Goal: Information Seeking & Learning: Check status

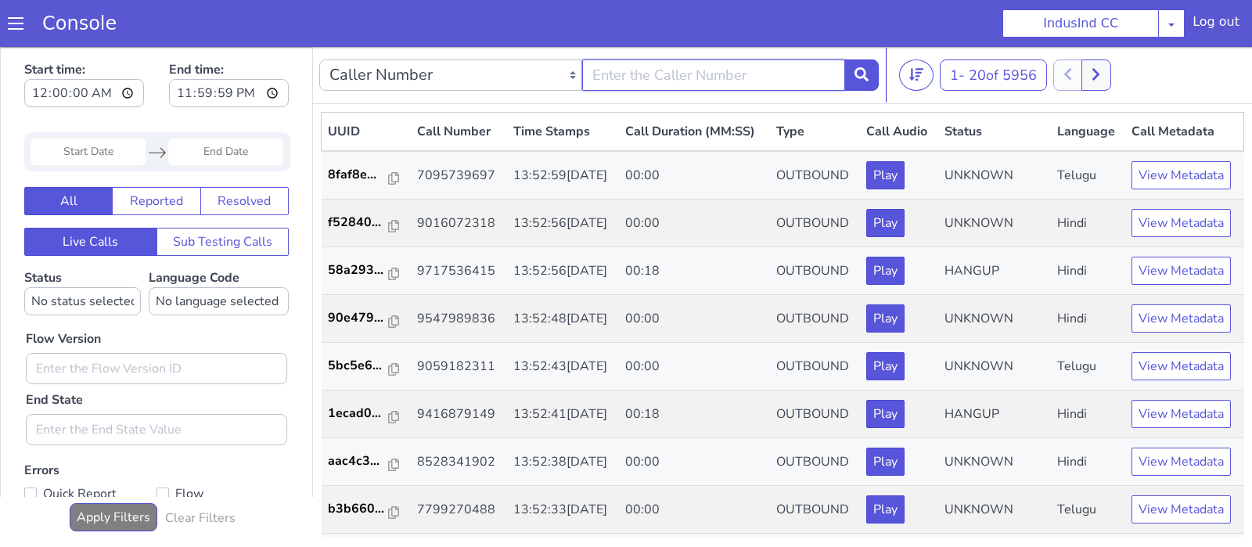
click at [628, 81] on input "text" at bounding box center [713, 74] width 263 height 31
type input "9014177502"
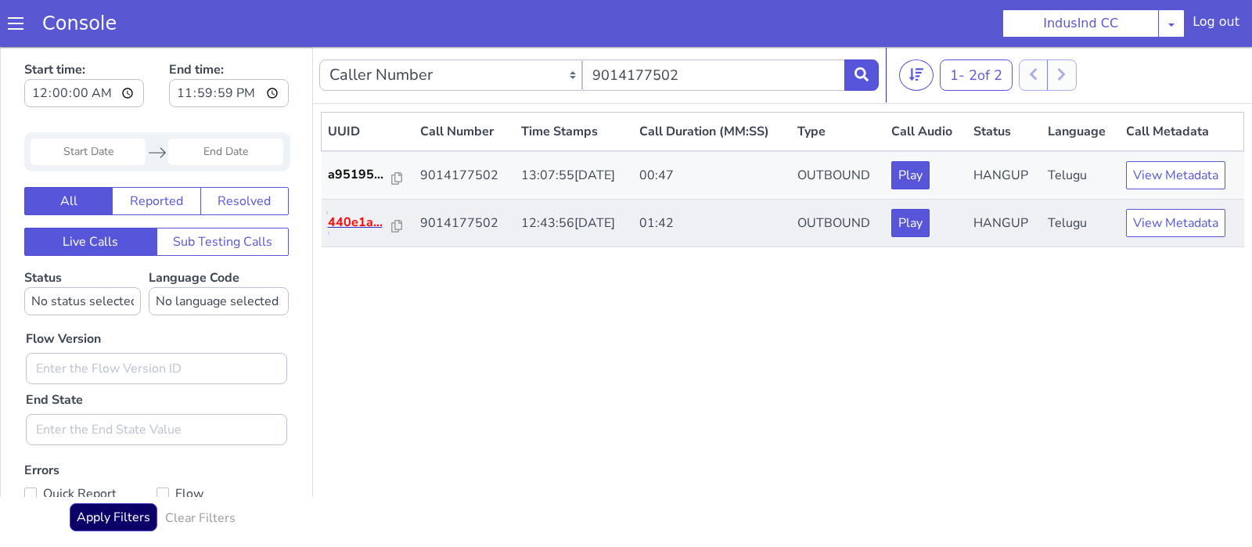
click at [348, 221] on p "440e1a..." at bounding box center [360, 222] width 65 height 19
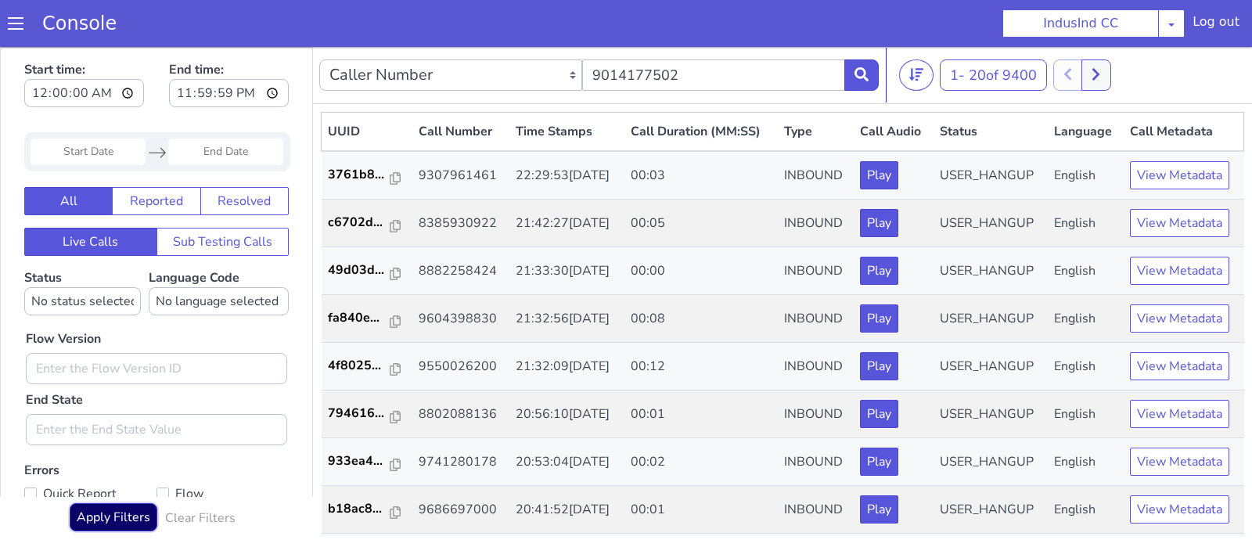
click at [124, 517] on button "Apply Filters" at bounding box center [114, 517] width 88 height 28
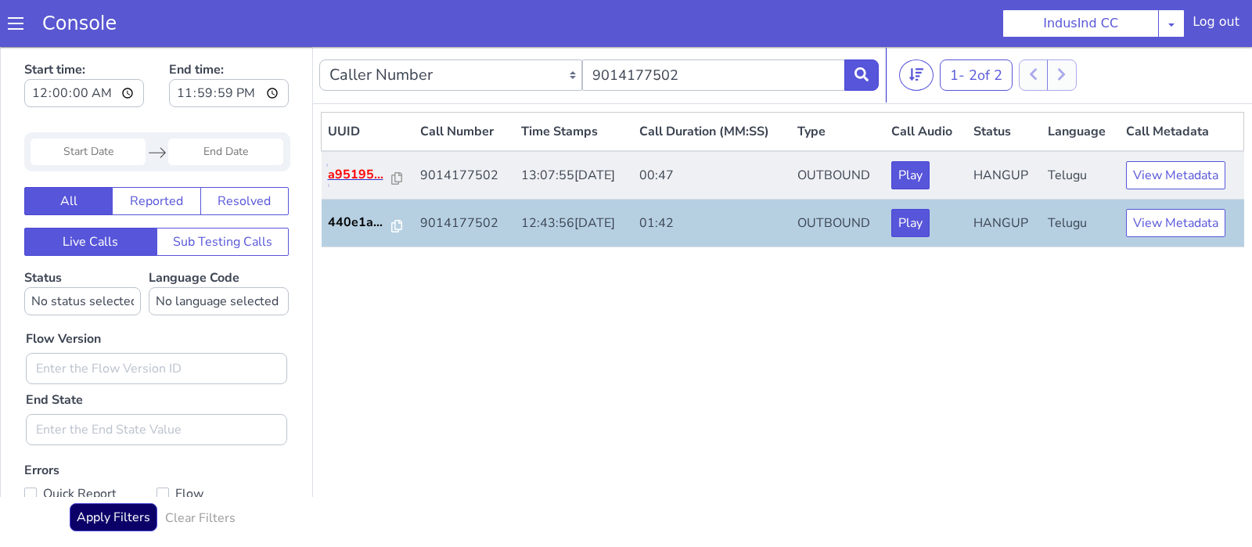
click at [360, 182] on p "a95195..." at bounding box center [360, 174] width 65 height 19
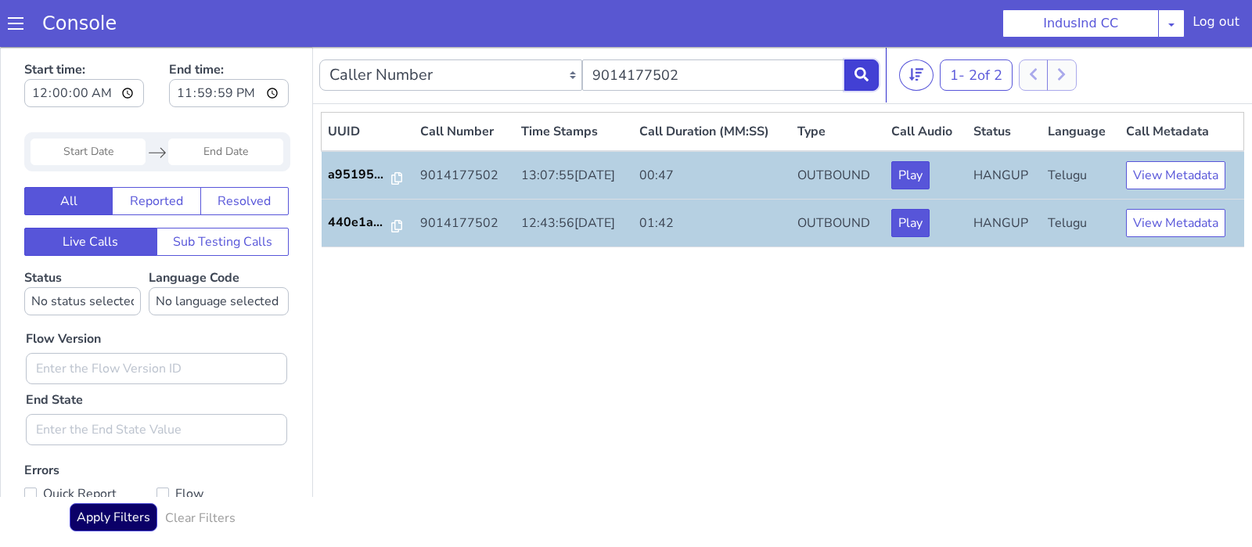
click at [867, 72] on icon at bounding box center [861, 74] width 14 height 14
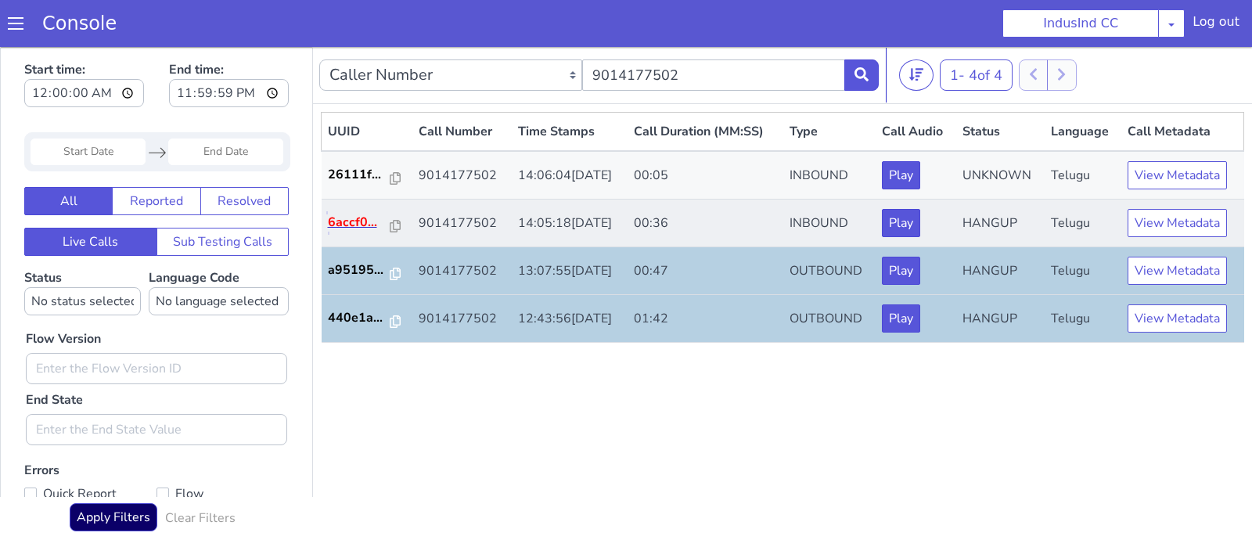
click at [354, 218] on p "6accf0..." at bounding box center [359, 222] width 63 height 19
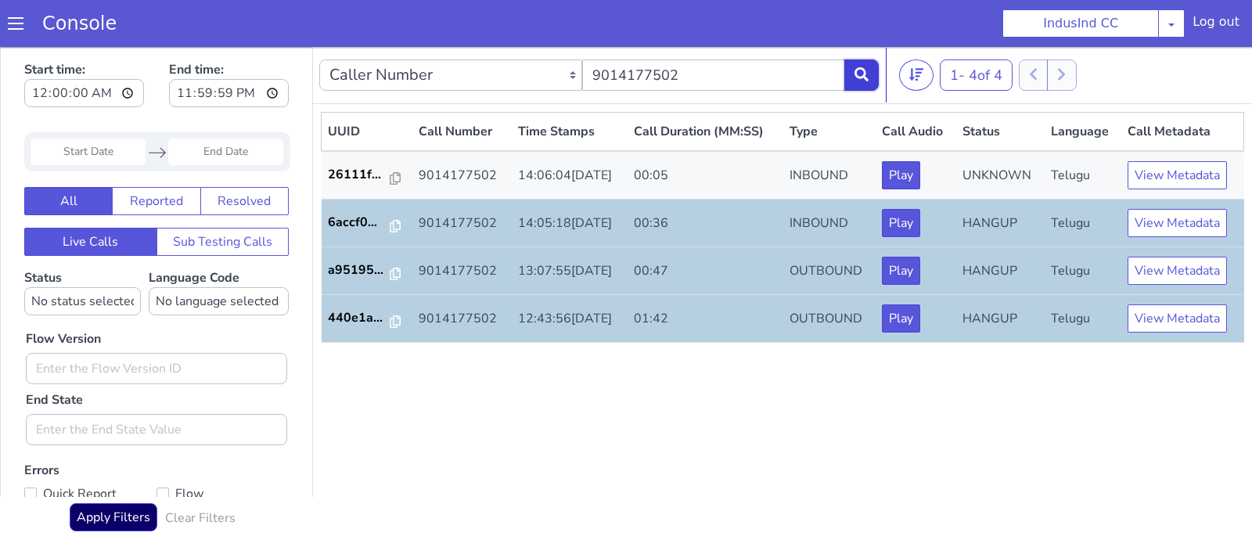
click at [863, 81] on icon at bounding box center [861, 74] width 14 height 14
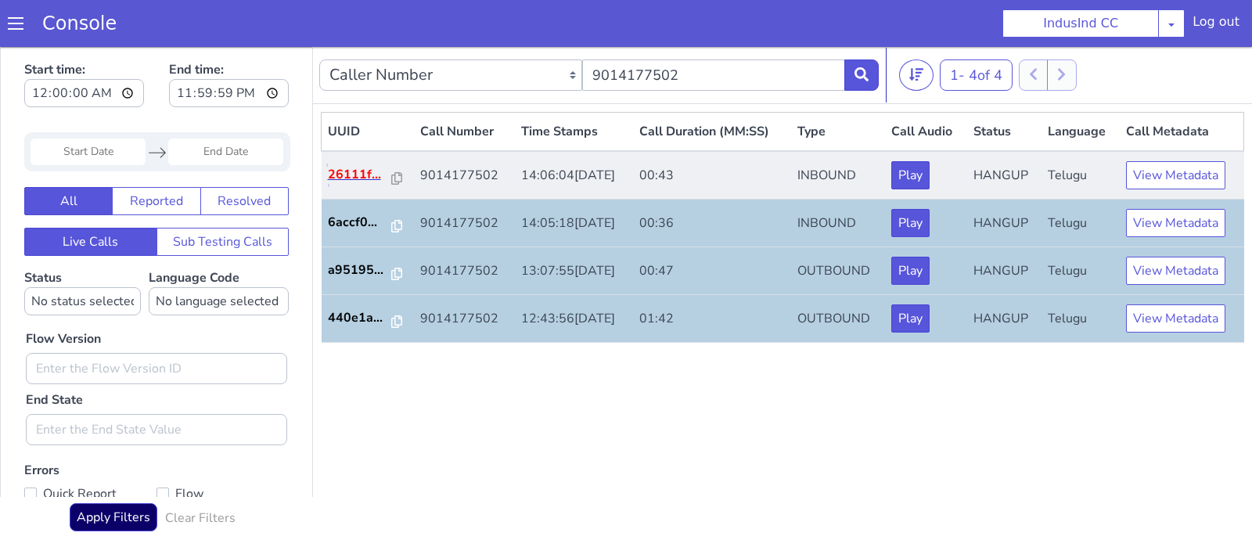
click at [354, 174] on p "26111f..." at bounding box center [360, 174] width 65 height 19
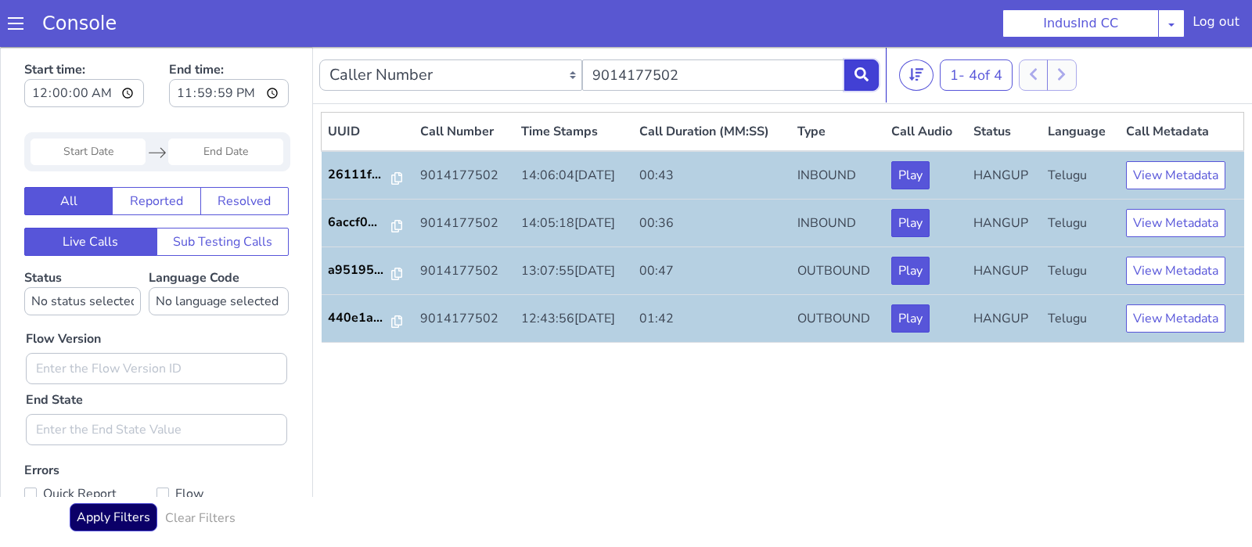
click at [858, 73] on icon at bounding box center [861, 74] width 14 height 14
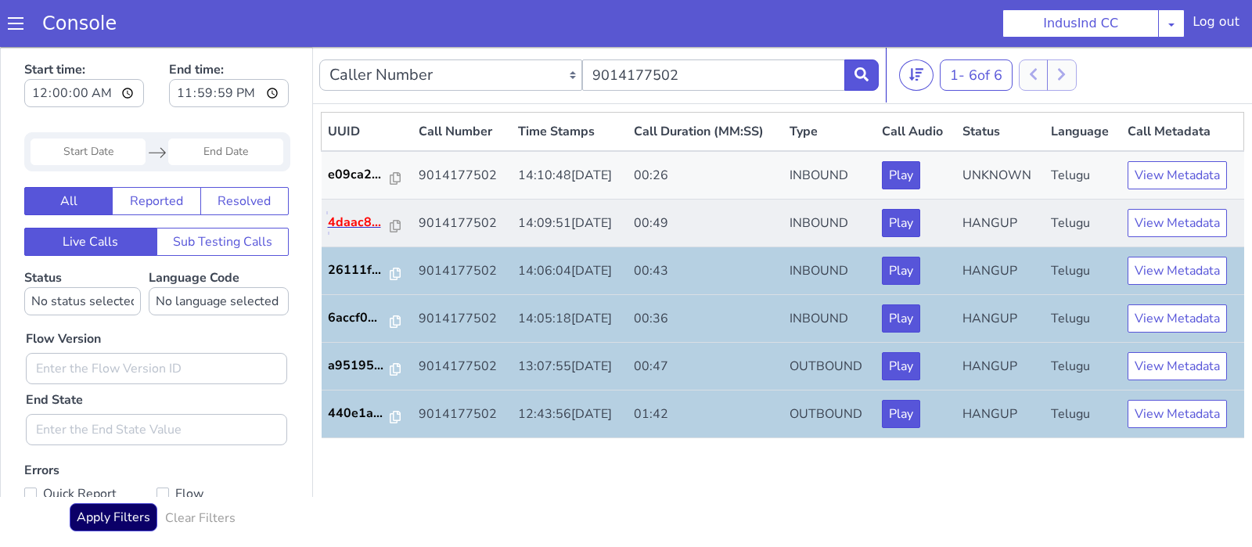
click at [347, 218] on p "4daac8..." at bounding box center [359, 222] width 63 height 19
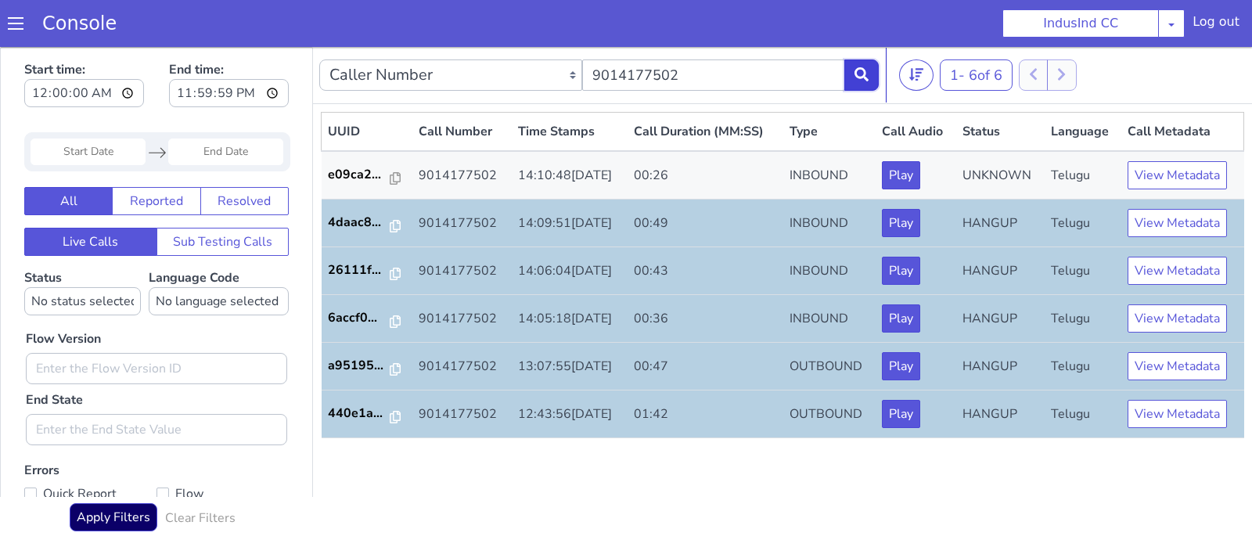
click at [857, 71] on icon at bounding box center [861, 74] width 14 height 14
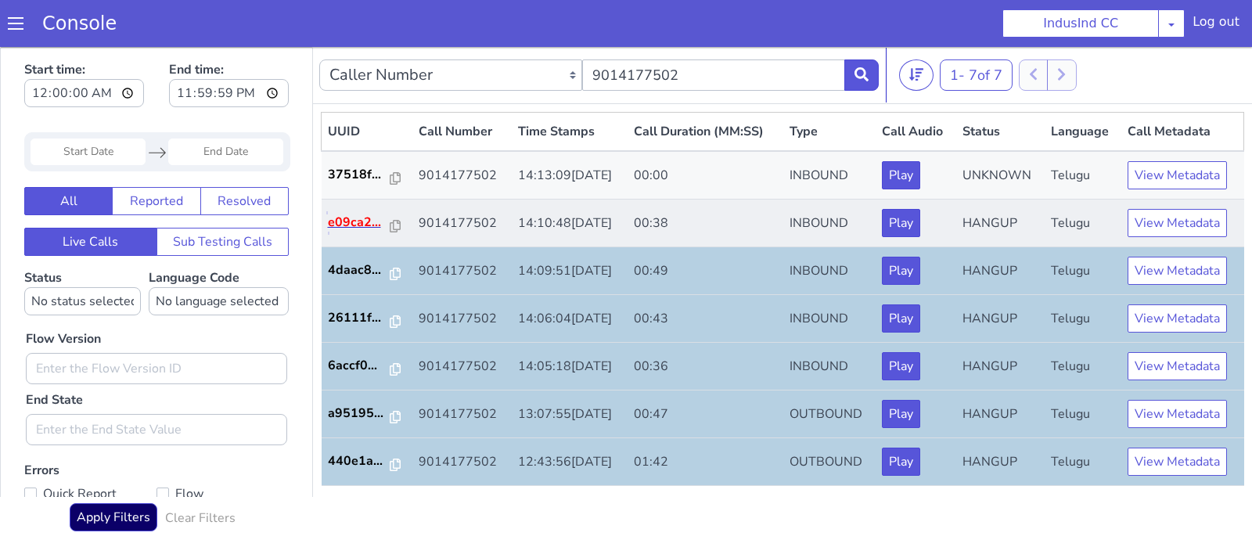
click at [353, 224] on p "e09ca2..." at bounding box center [359, 222] width 63 height 19
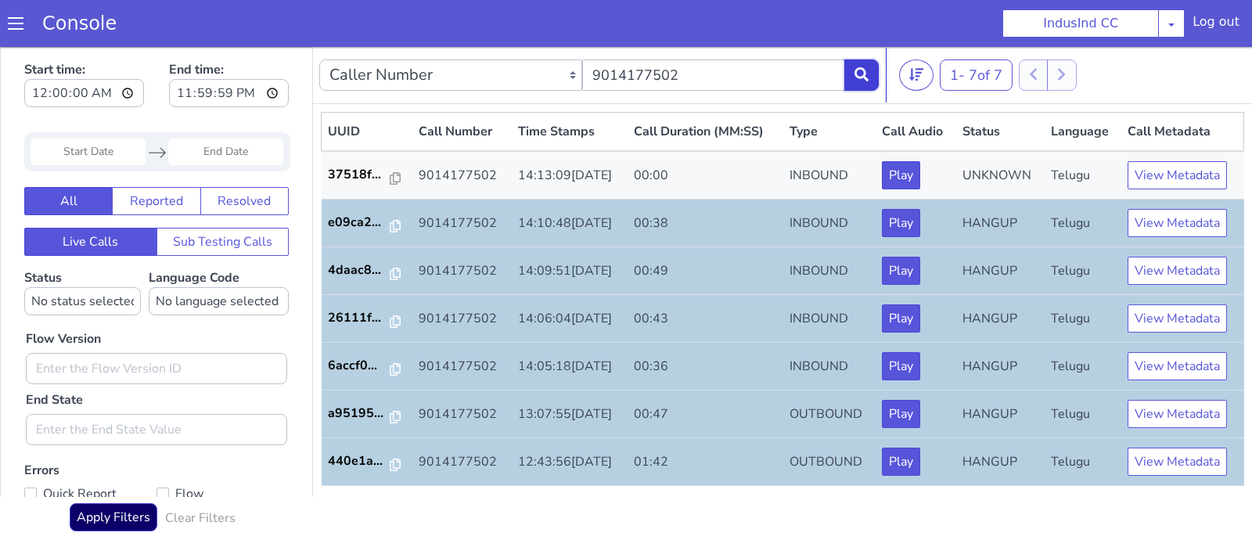
click at [859, 85] on button at bounding box center [861, 74] width 34 height 31
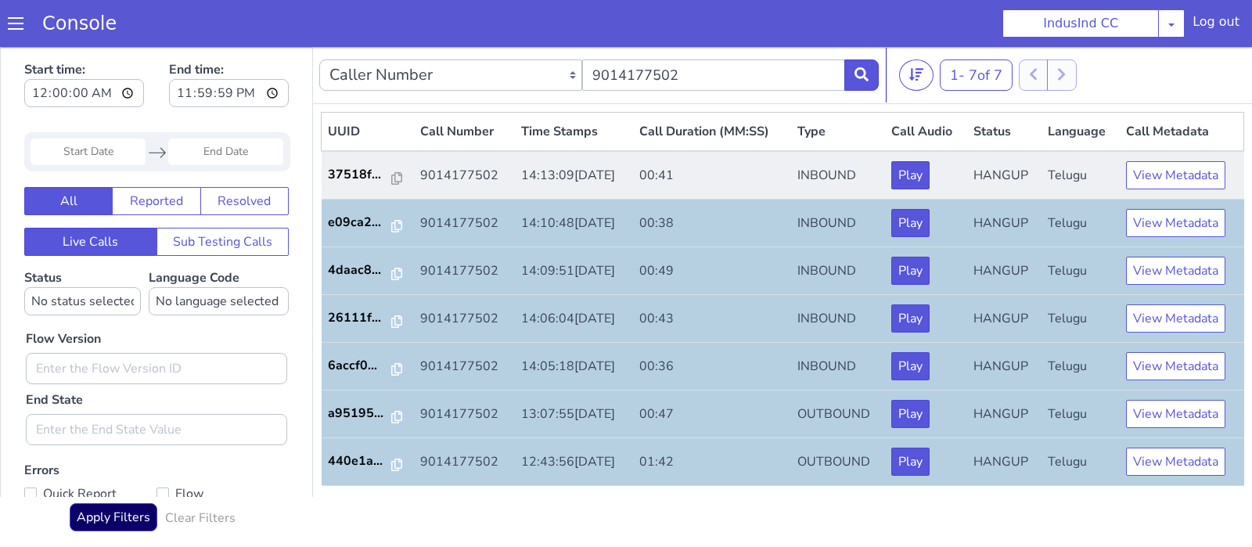
click at [347, 163] on td "37518f..." at bounding box center [368, 175] width 93 height 49
click at [358, 171] on p "37518f..." at bounding box center [360, 174] width 65 height 19
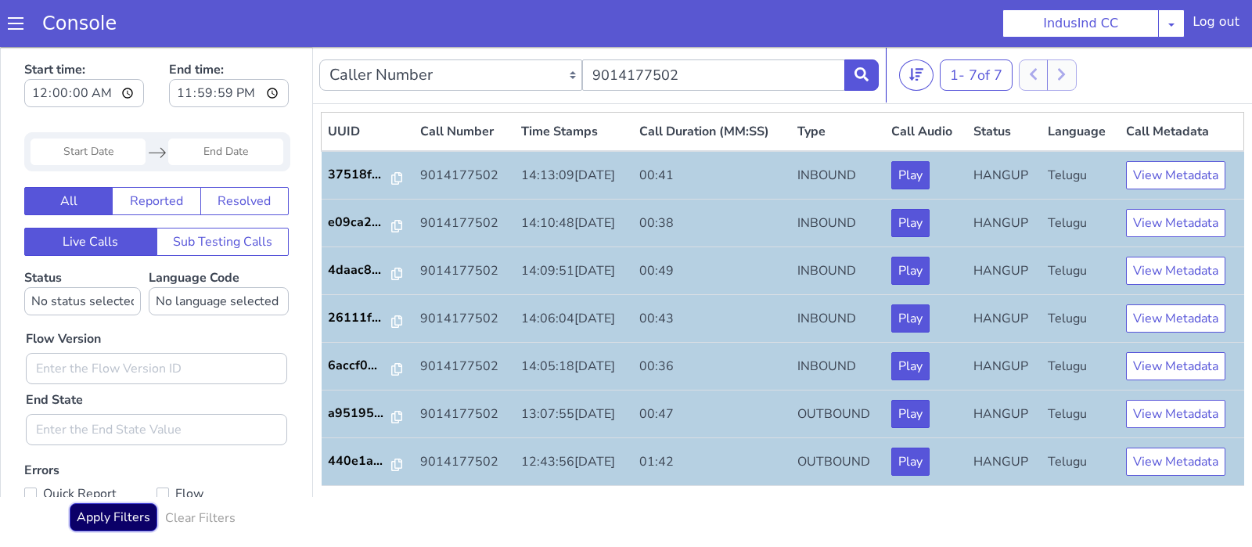
click at [123, 520] on button "Apply Filters" at bounding box center [114, 517] width 88 height 28
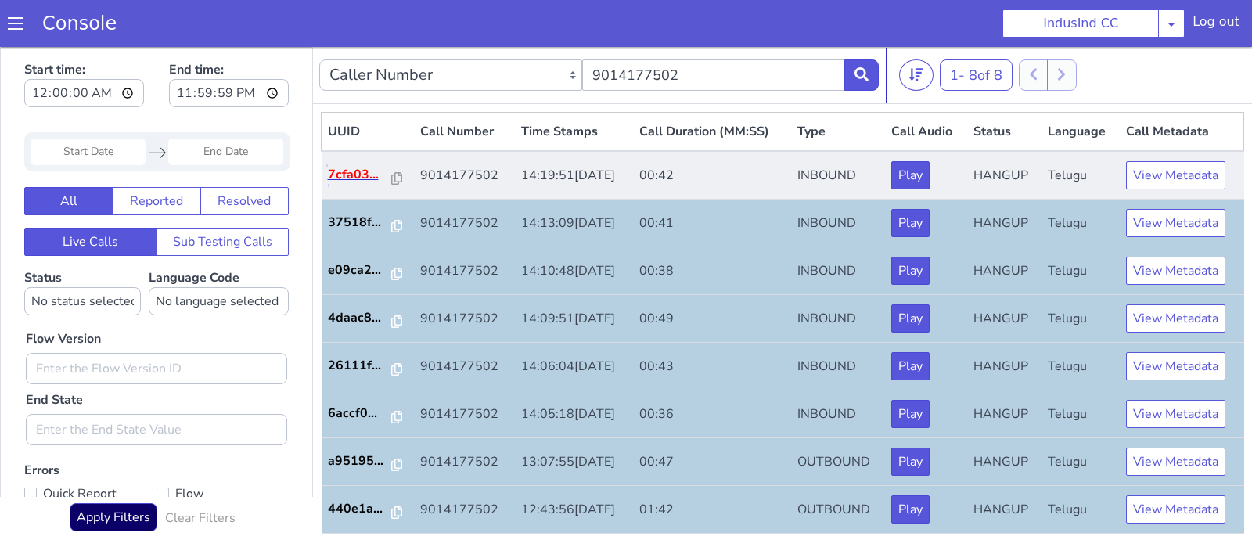
click at [362, 170] on p "7cfa03..." at bounding box center [360, 174] width 65 height 19
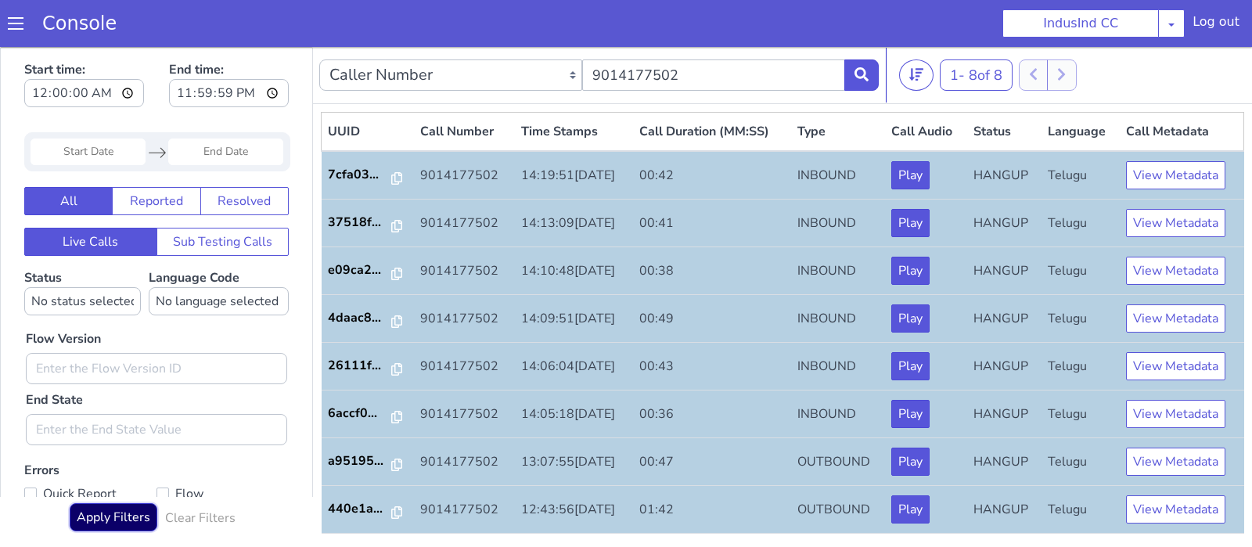
click at [122, 523] on button "Apply Filters" at bounding box center [114, 517] width 88 height 28
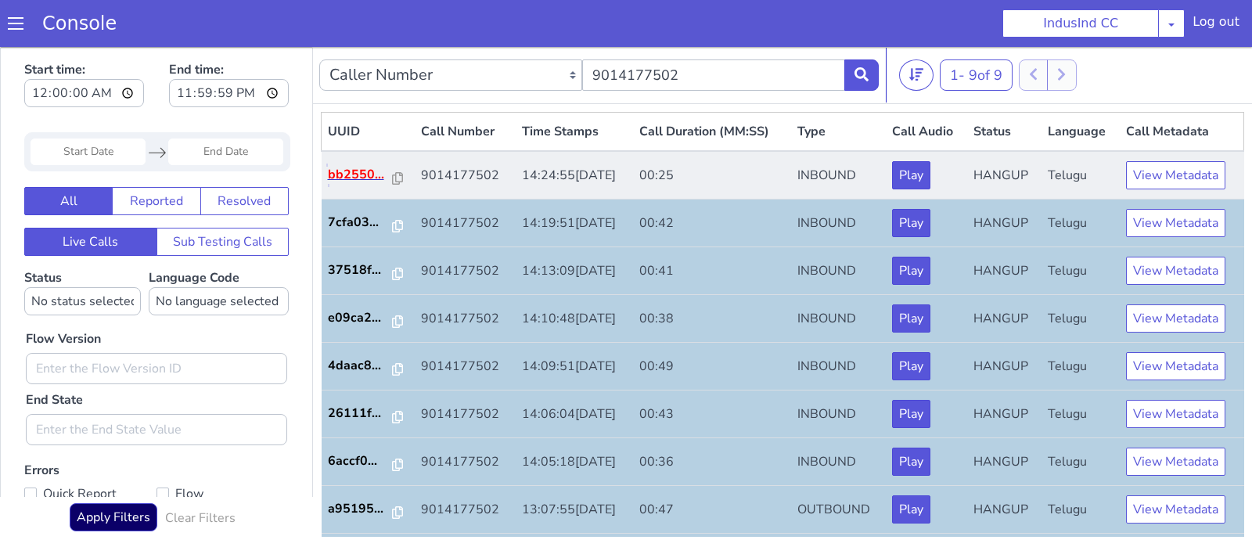
click at [362, 174] on p "bb2550..." at bounding box center [361, 174] width 66 height 19
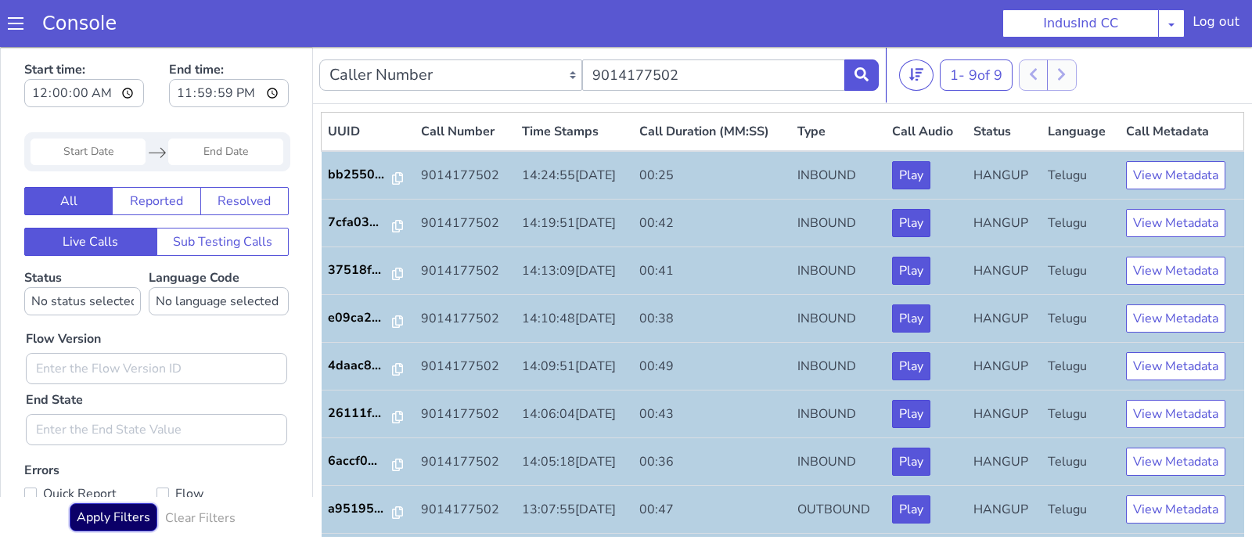
click at [134, 516] on button "Apply Filters" at bounding box center [114, 517] width 88 height 28
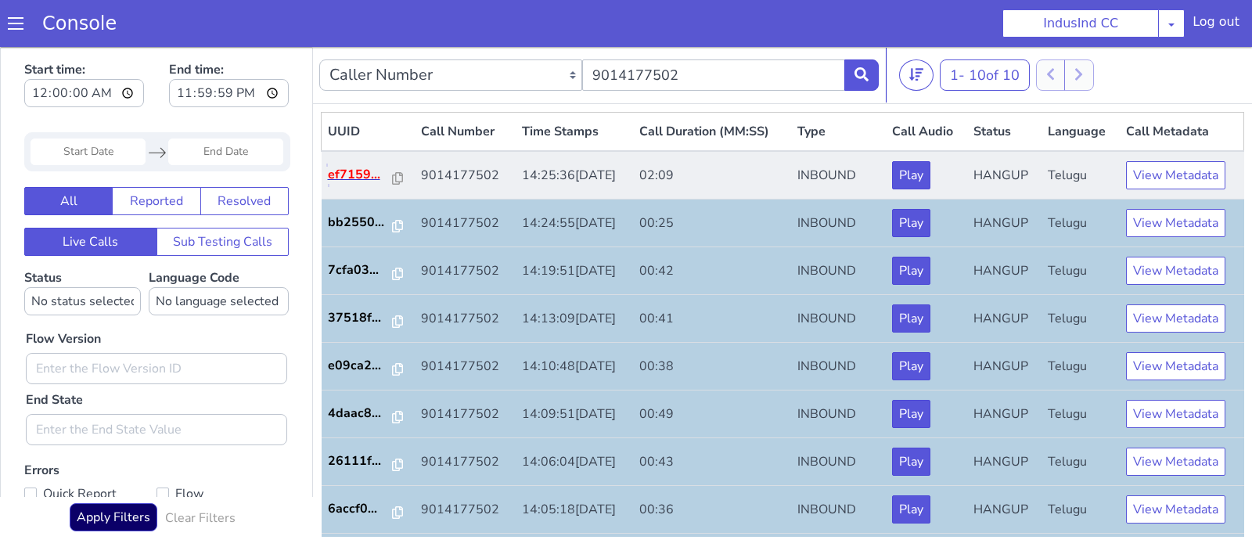
click at [373, 176] on p "ef7159..." at bounding box center [361, 174] width 66 height 19
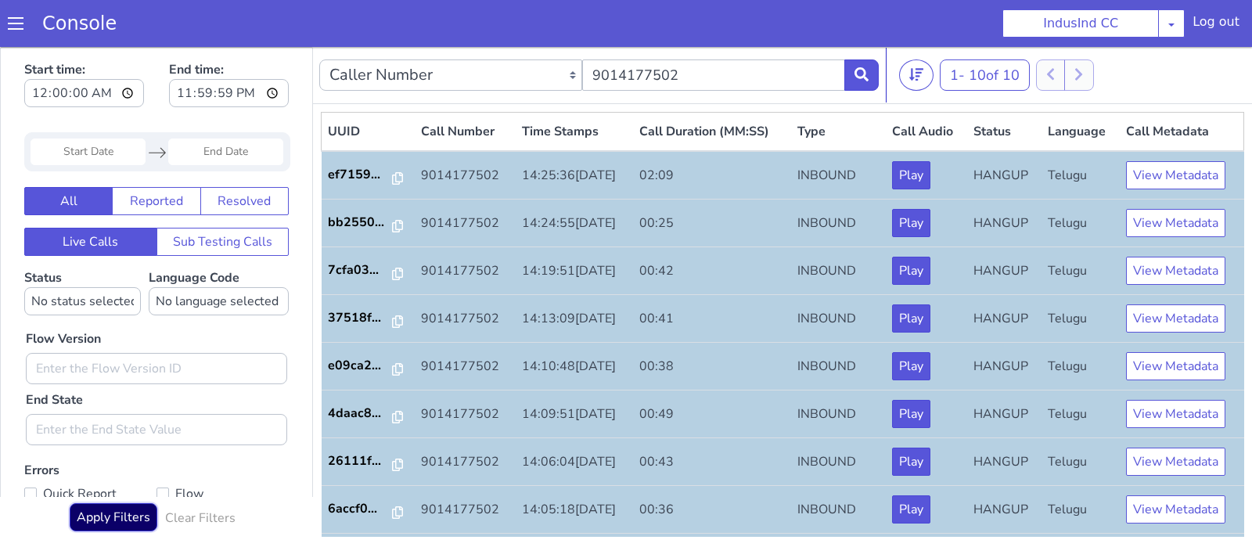
click at [113, 527] on button "Apply Filters" at bounding box center [114, 517] width 88 height 28
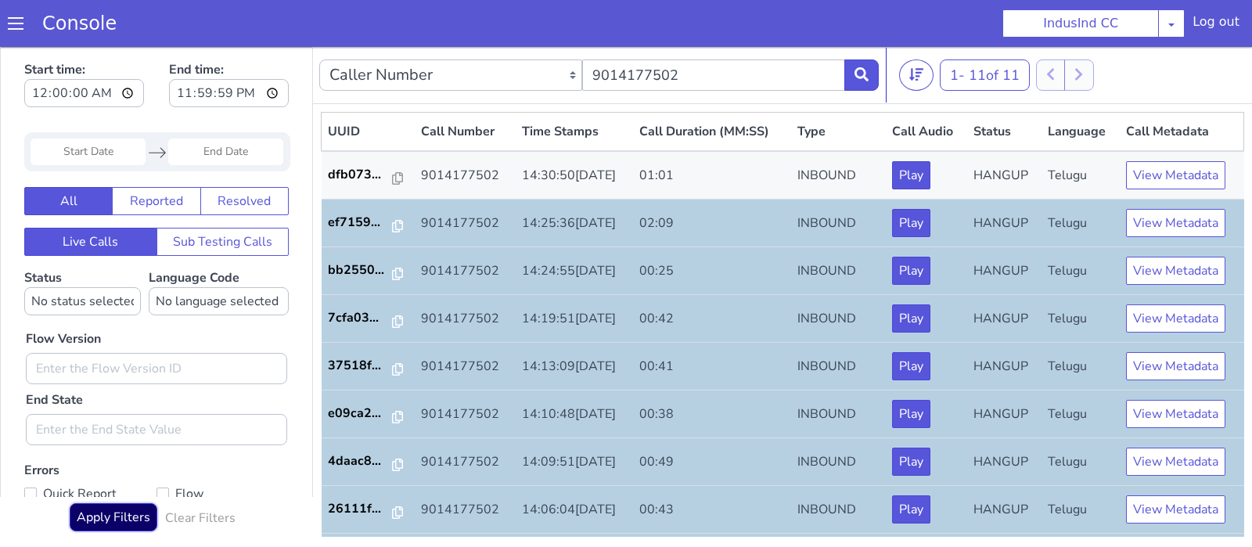
click at [113, 527] on button "Apply Filters" at bounding box center [114, 517] width 88 height 28
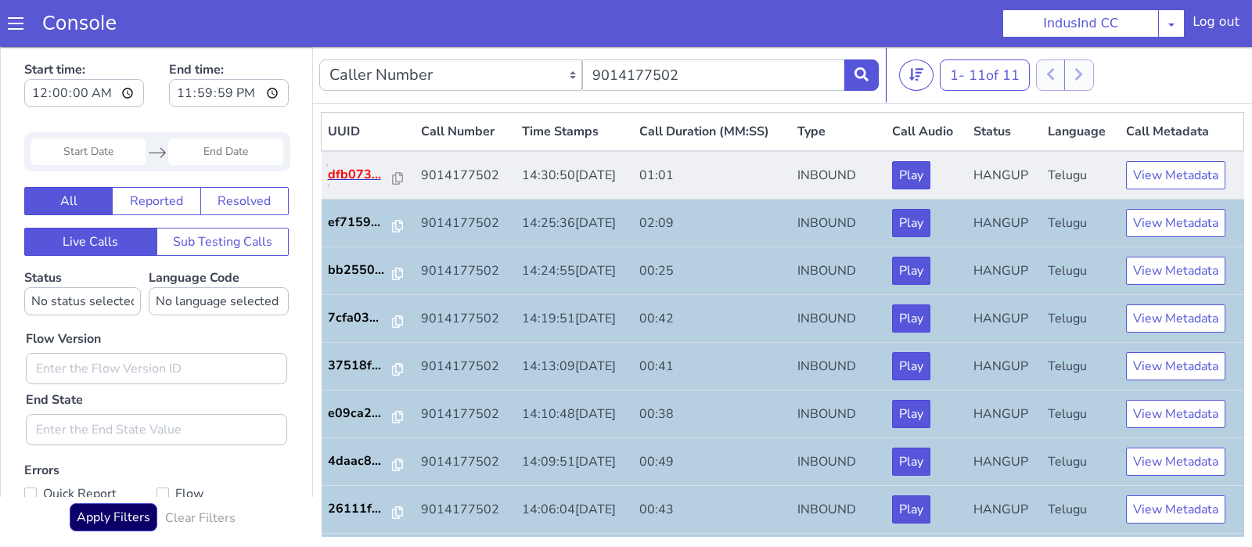
click at [339, 174] on p "dfb073..." at bounding box center [361, 174] width 66 height 19
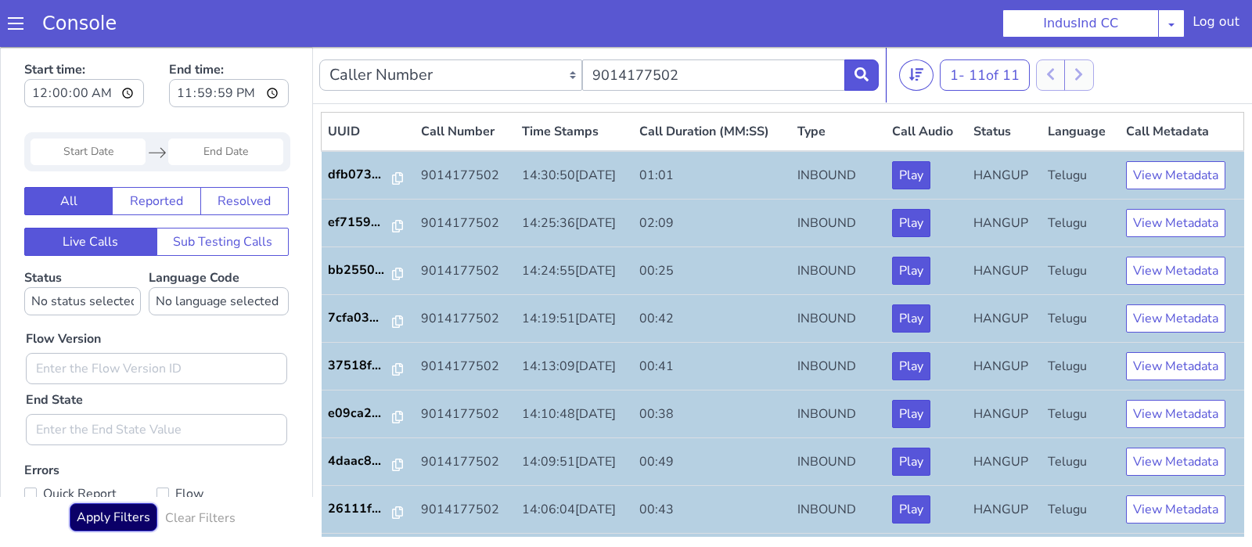
click at [106, 531] on button "Apply Filters" at bounding box center [114, 517] width 88 height 28
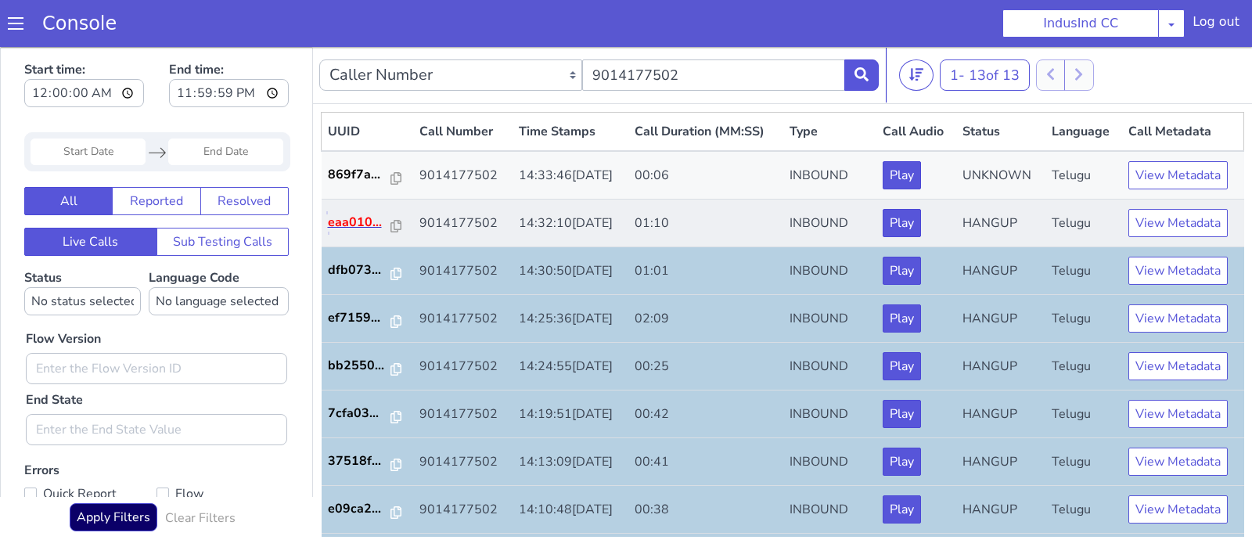
click at [351, 219] on p "eaa010..." at bounding box center [360, 222] width 64 height 19
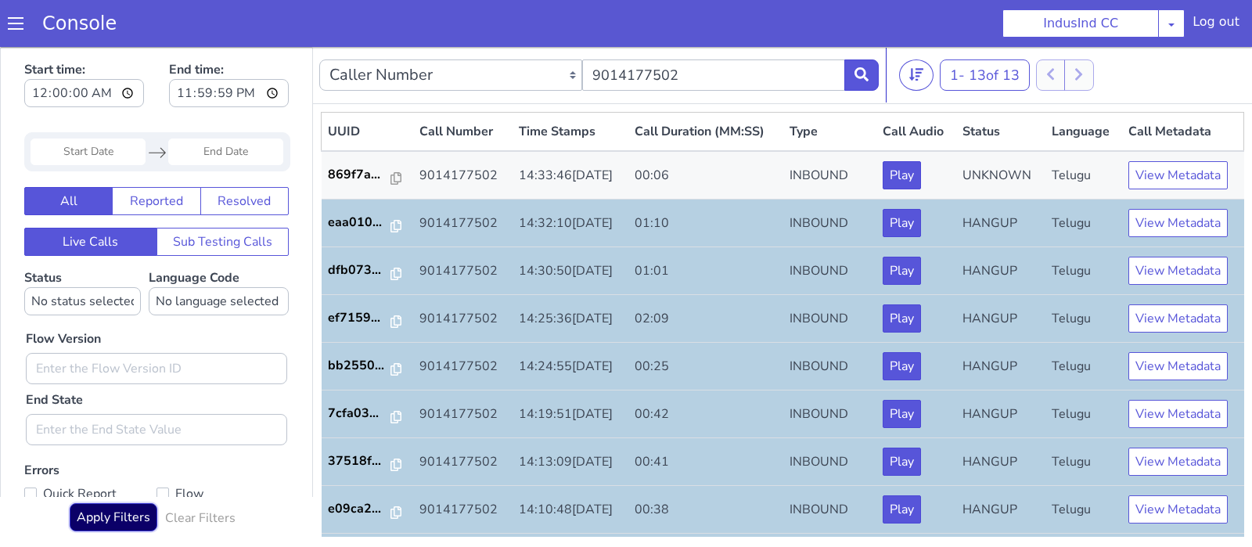
click at [108, 520] on button "Apply Filters" at bounding box center [114, 517] width 88 height 28
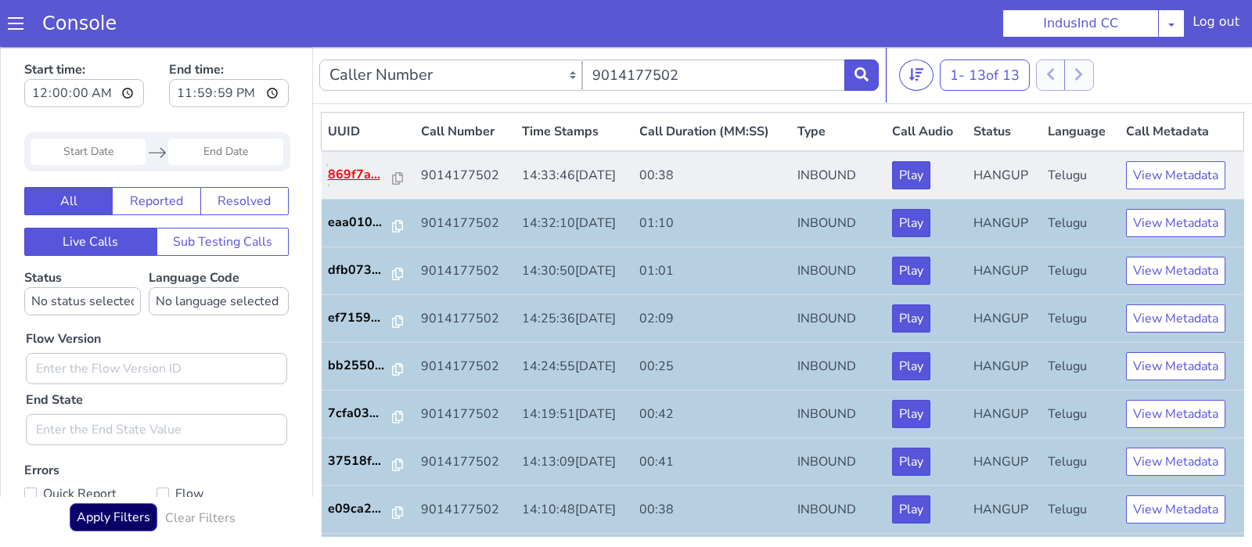
click at [358, 178] on p "869f7a..." at bounding box center [361, 174] width 66 height 19
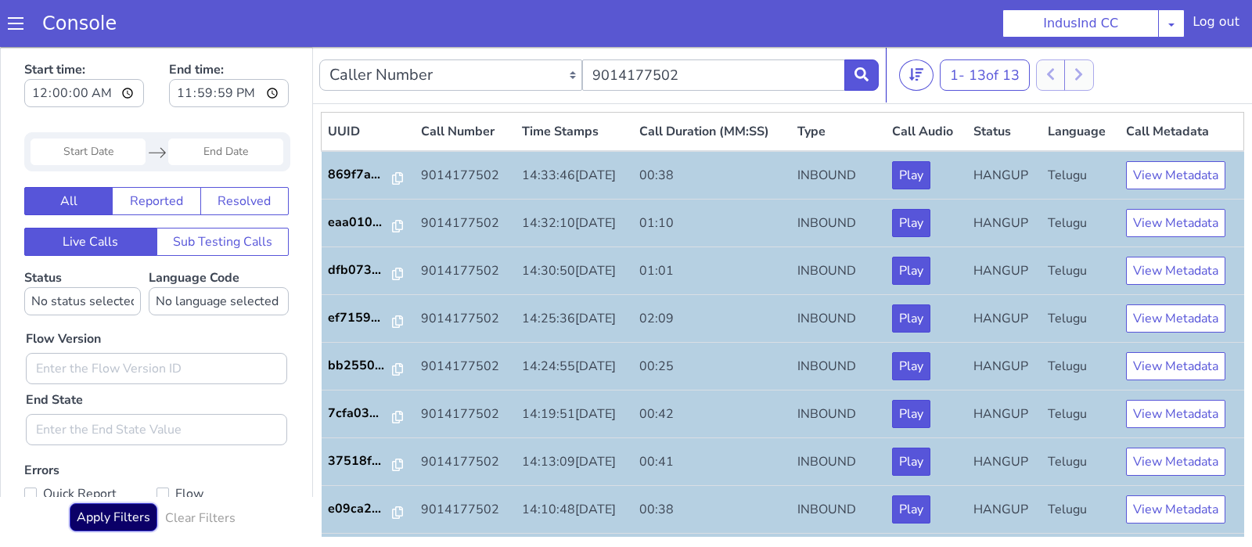
click at [92, 515] on button "Apply Filters" at bounding box center [114, 517] width 88 height 28
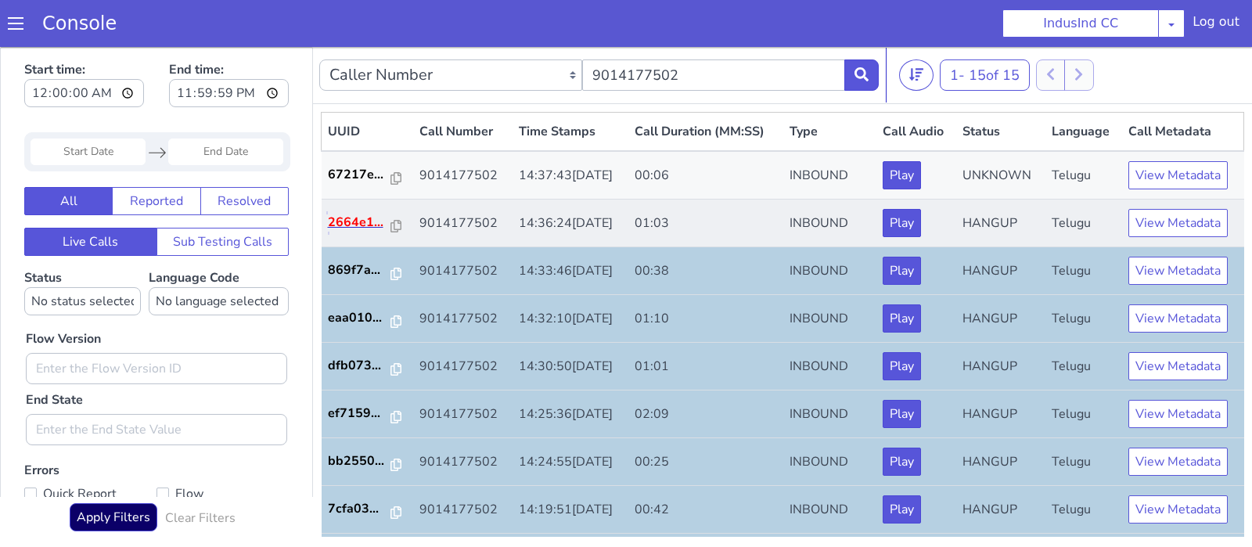
click at [366, 221] on p "2664e1..." at bounding box center [360, 222] width 64 height 19
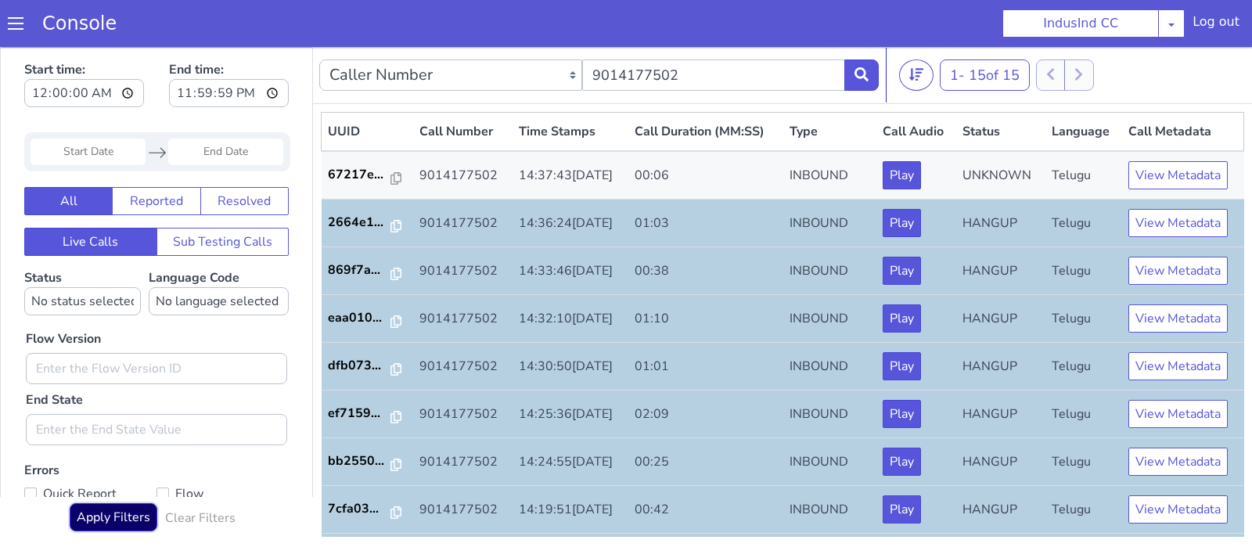
click at [144, 511] on button "Apply Filters" at bounding box center [114, 517] width 88 height 28
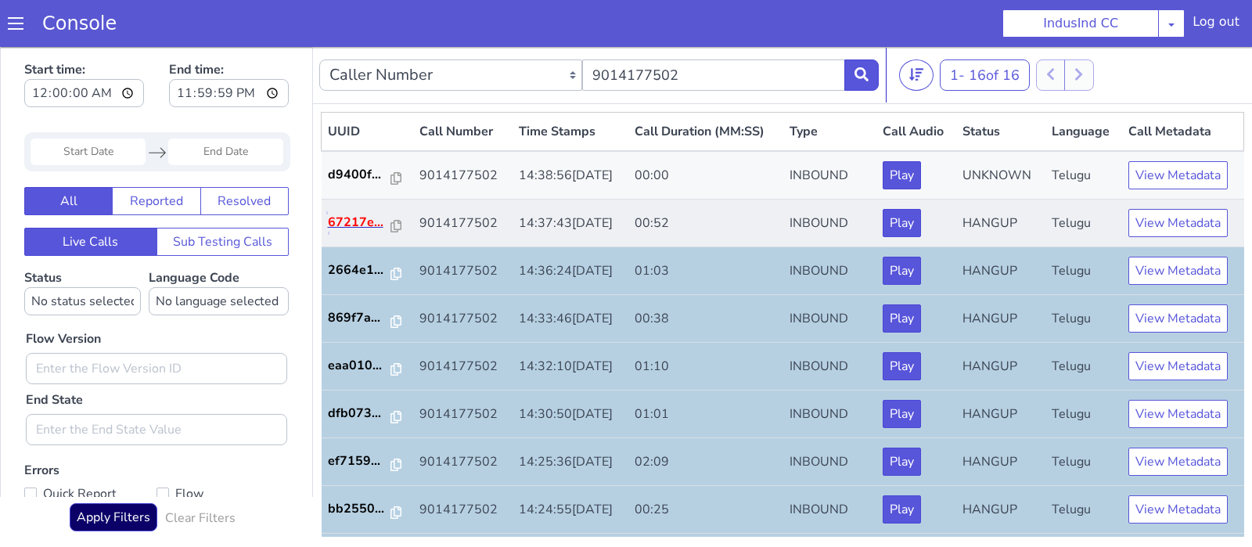
click at [362, 222] on p "67217e..." at bounding box center [360, 222] width 64 height 19
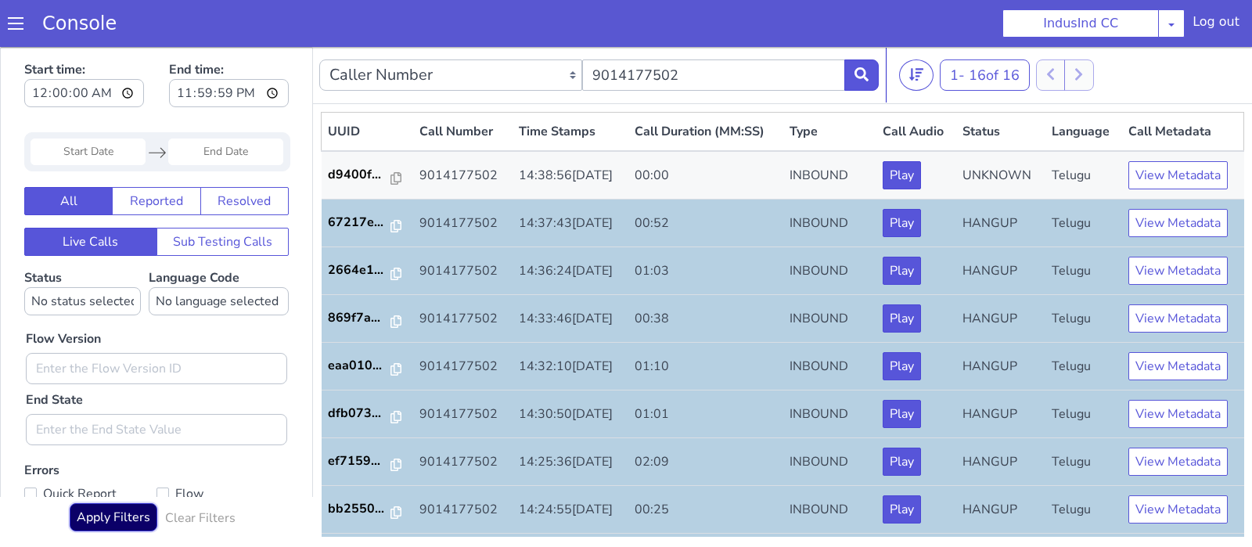
click at [81, 525] on button "Apply Filters" at bounding box center [114, 517] width 88 height 28
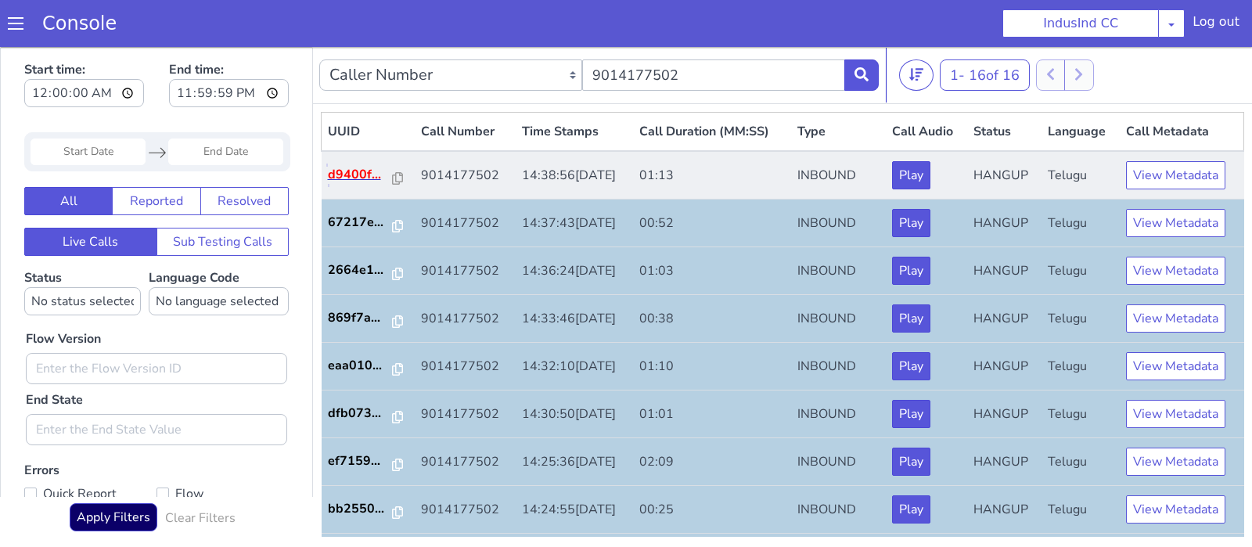
click at [357, 177] on p "d9400f..." at bounding box center [361, 174] width 66 height 19
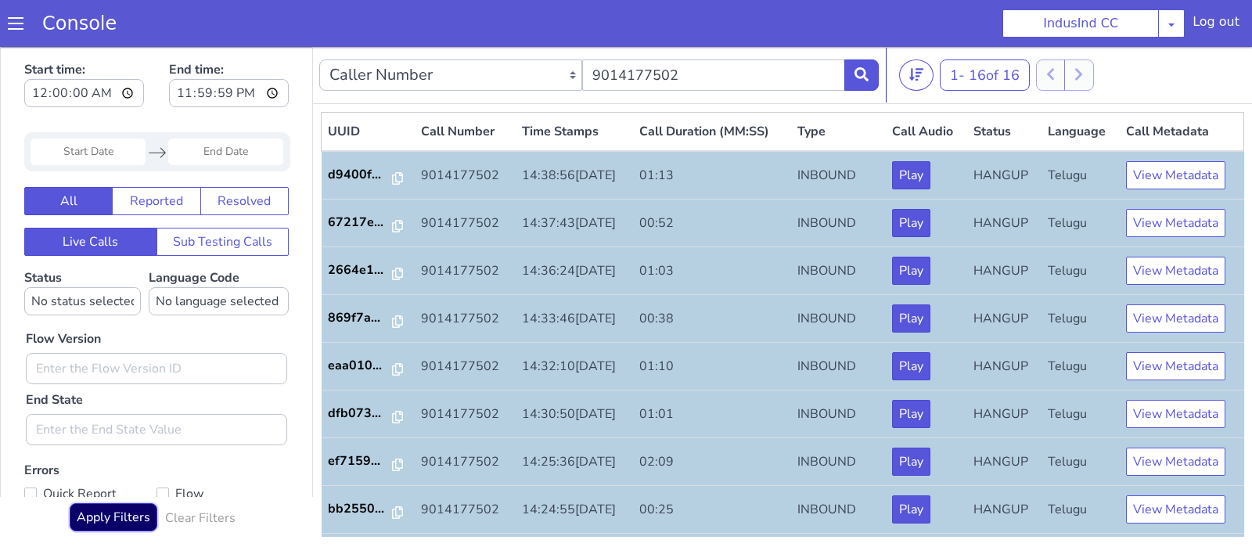
click at [128, 519] on button "Apply Filters" at bounding box center [114, 517] width 88 height 28
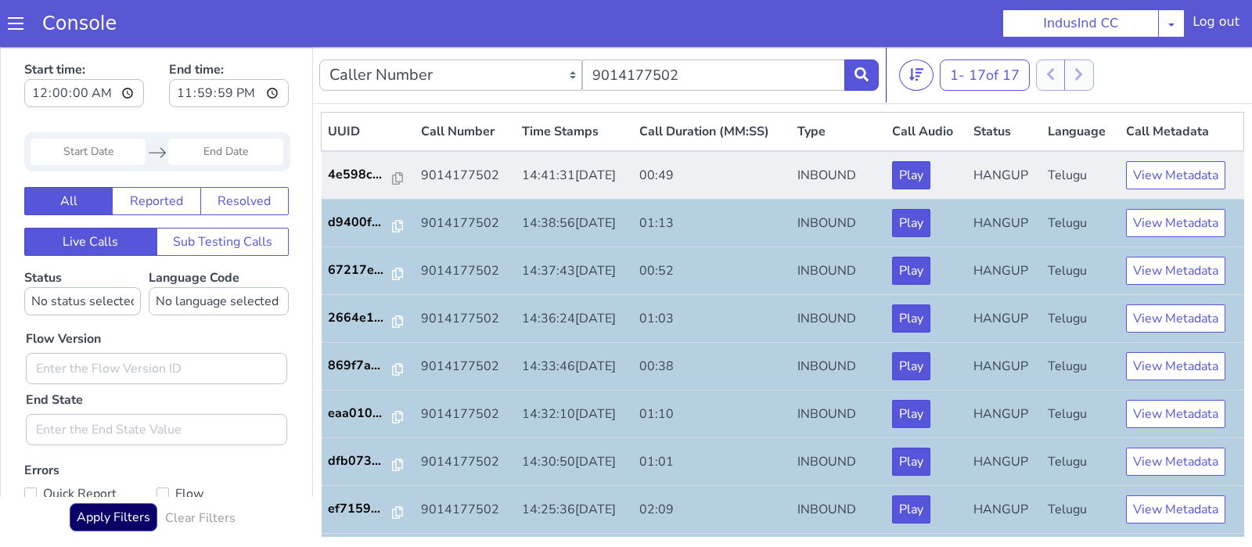
click at [347, 189] on td "4e598c..." at bounding box center [369, 175] width 94 height 49
click at [357, 184] on td "4e598c..." at bounding box center [369, 175] width 94 height 49
click at [351, 173] on p "4e598c..." at bounding box center [361, 174] width 66 height 19
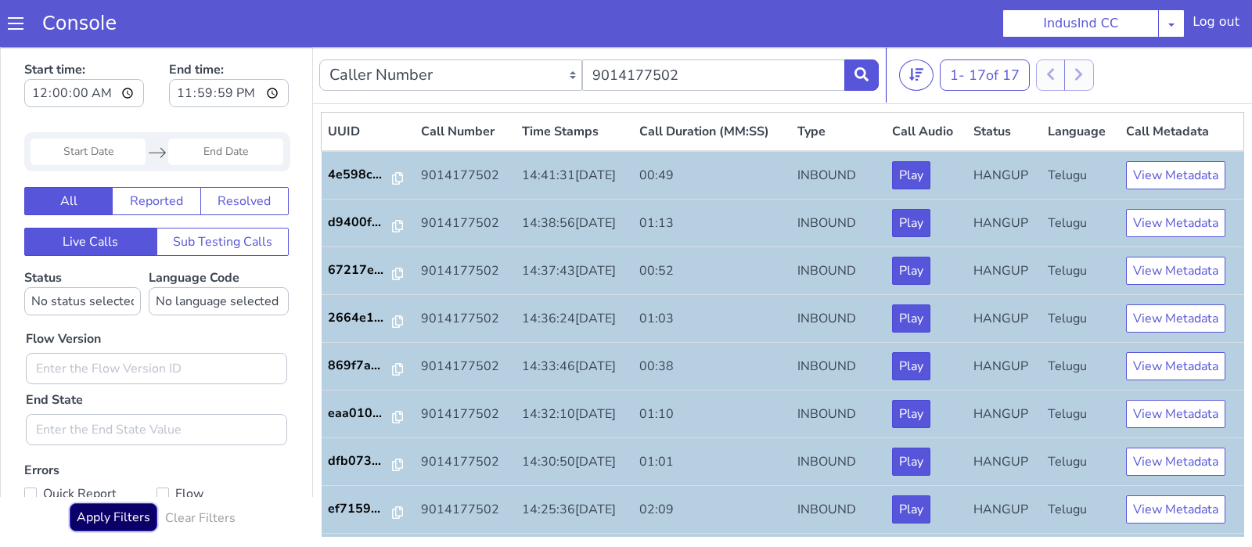
click at [119, 505] on button "Apply Filters" at bounding box center [114, 517] width 88 height 28
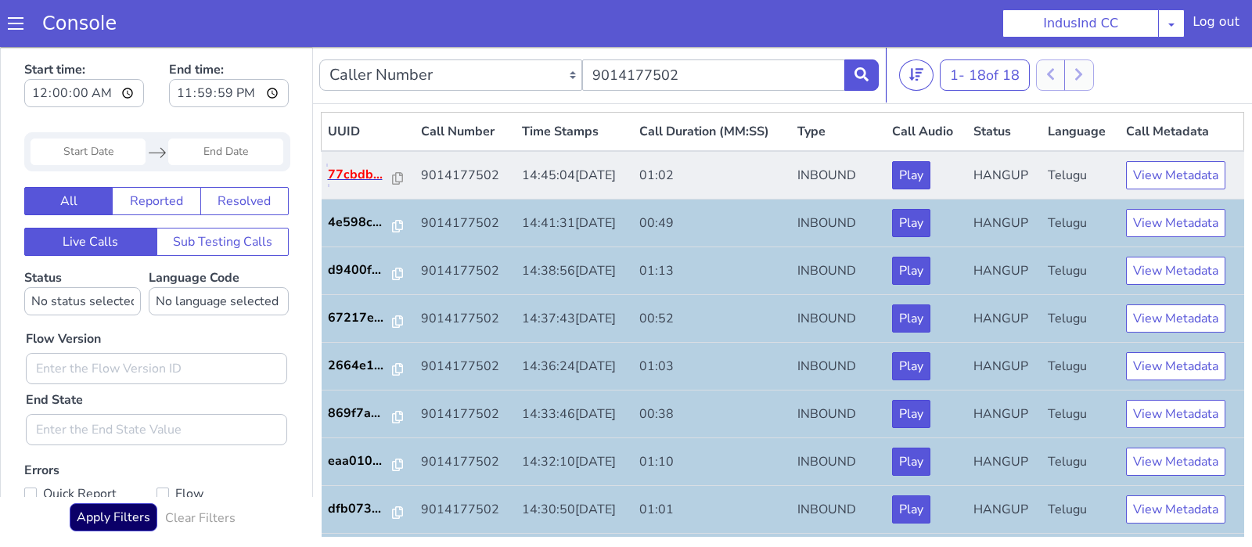
click at [345, 174] on p "77cbdb..." at bounding box center [361, 174] width 66 height 19
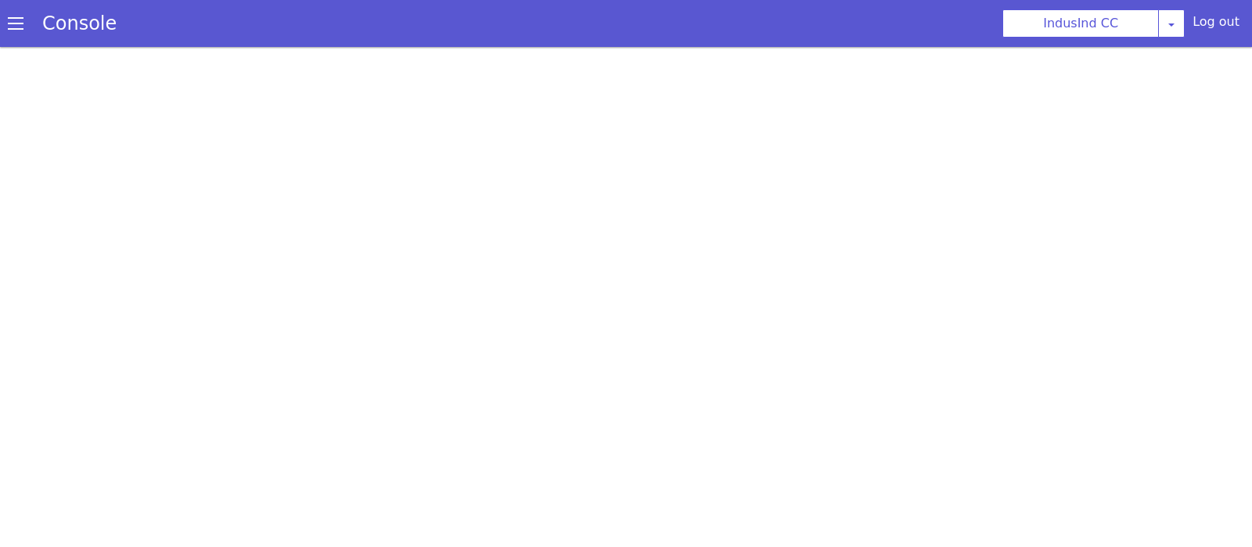
click at [1107, 288] on div at bounding box center [626, 297] width 1252 height 500
